Goal: Navigation & Orientation: Understand site structure

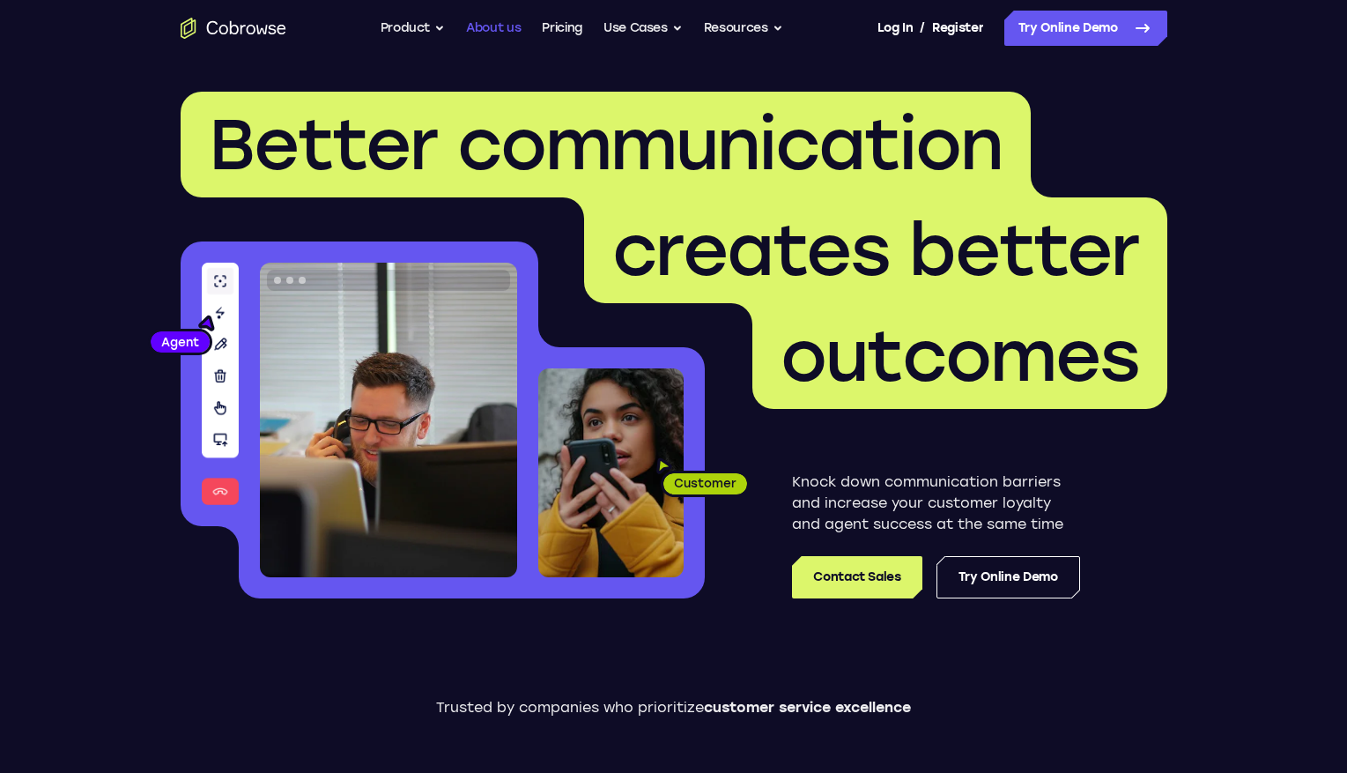
click at [468, 27] on link "About us" at bounding box center [493, 28] width 55 height 35
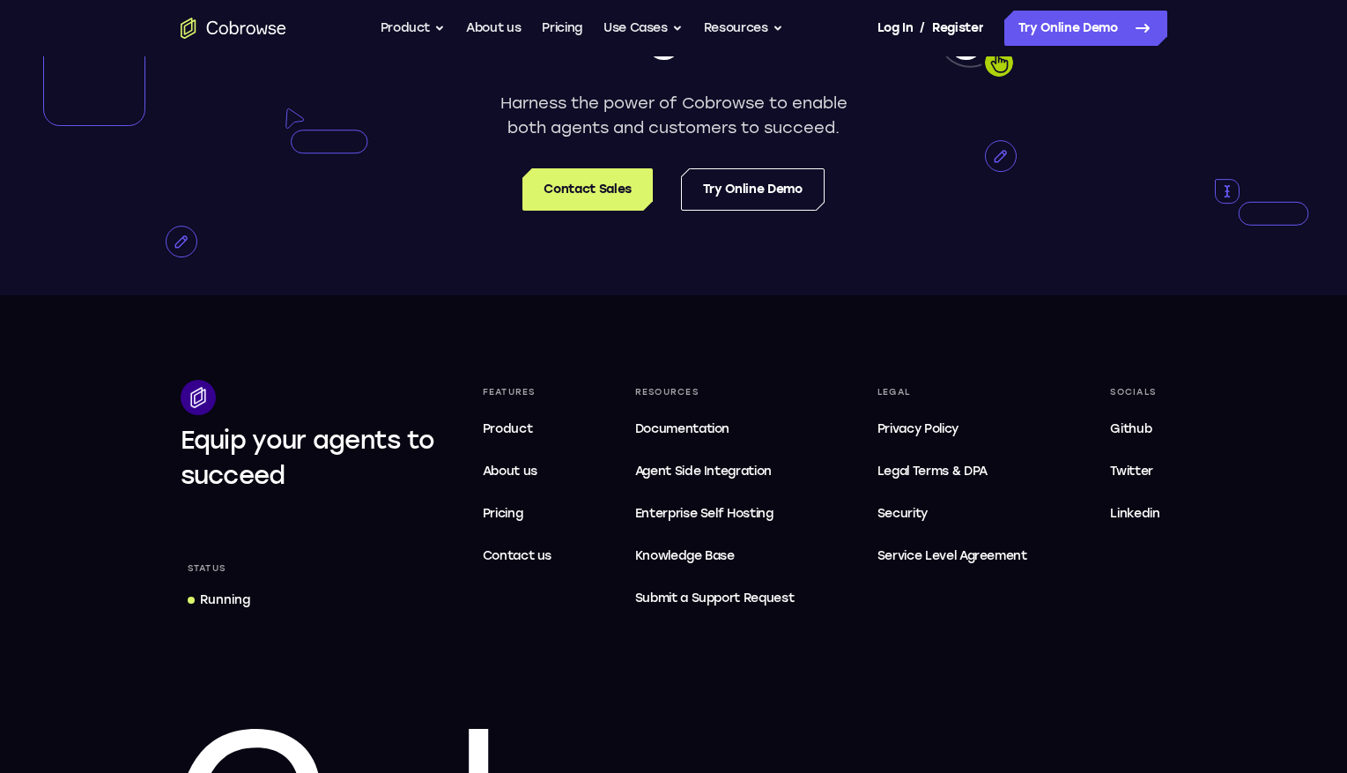
scroll to position [3206, 0]
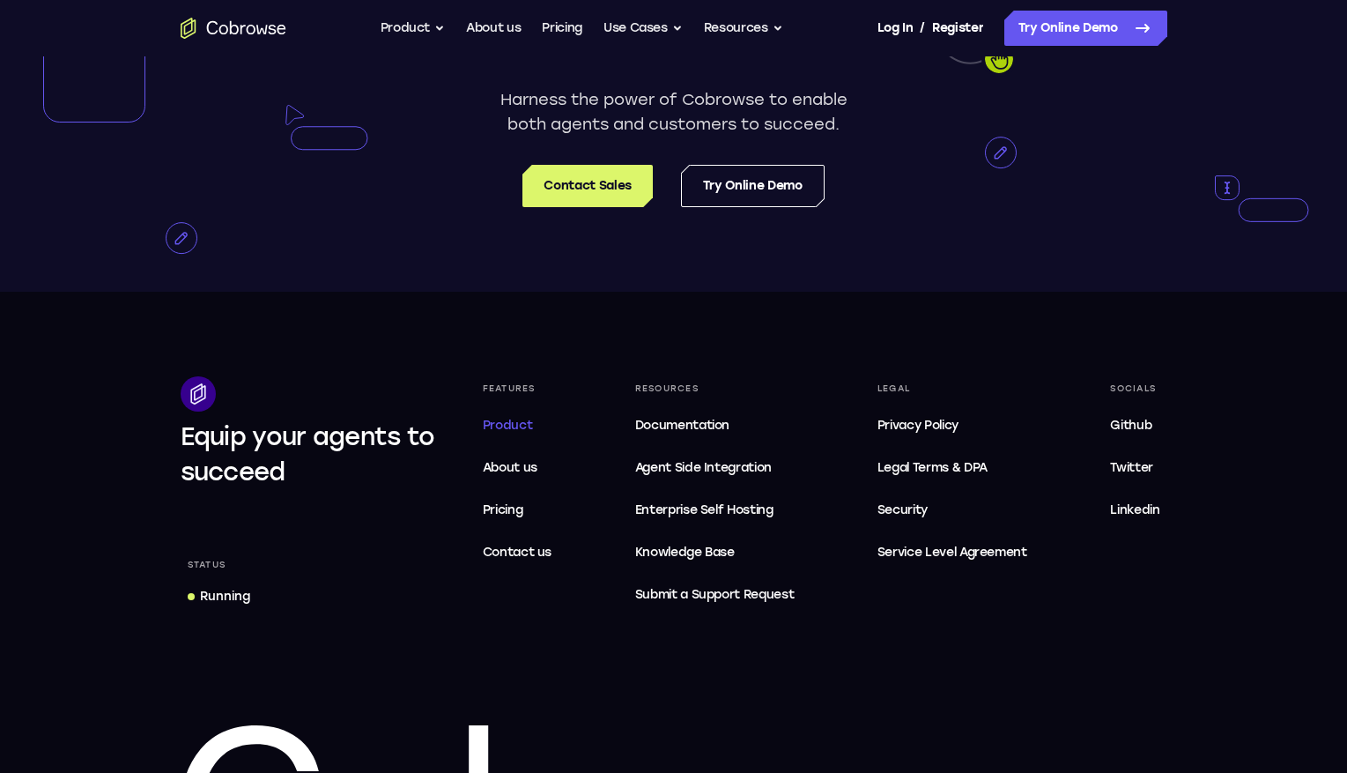
click at [500, 433] on span "Product" at bounding box center [508, 425] width 50 height 15
